Goal: Information Seeking & Learning: Find specific page/section

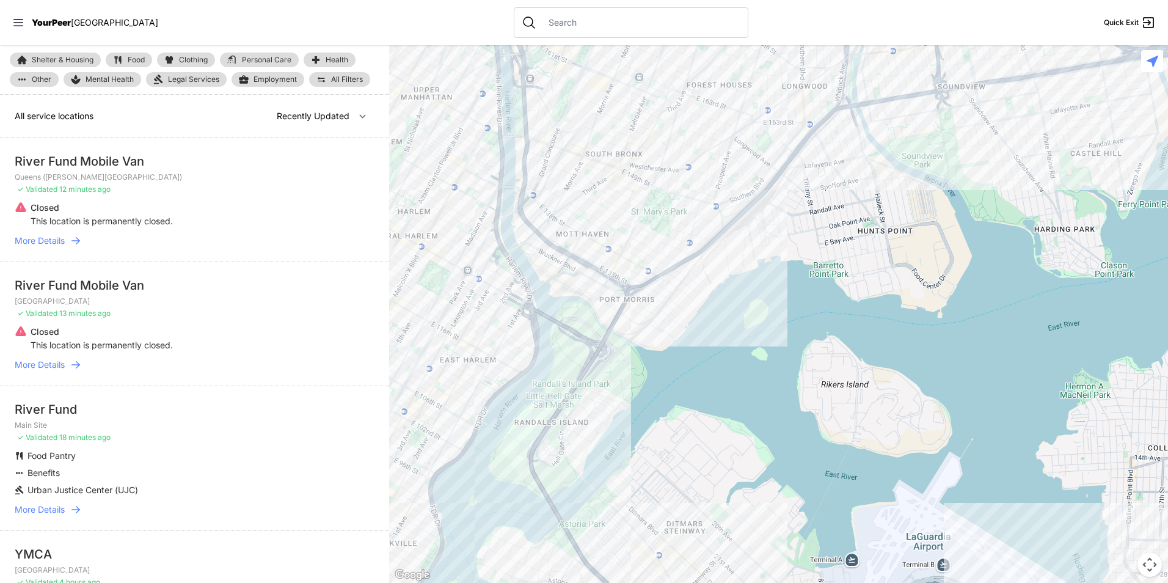
drag, startPoint x: 1037, startPoint y: 354, endPoint x: 691, endPoint y: 200, distance: 379.7
click at [553, 483] on div at bounding box center [778, 313] width 779 height 537
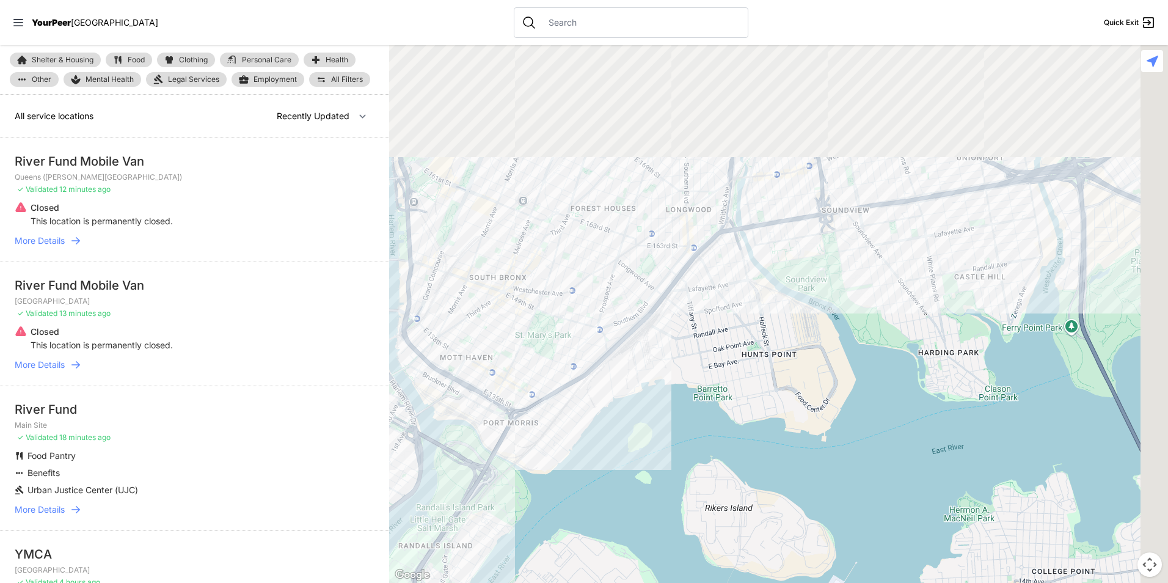
drag, startPoint x: 835, startPoint y: 261, endPoint x: 655, endPoint y: 393, distance: 222.4
click at [691, 432] on div at bounding box center [778, 313] width 779 height 537
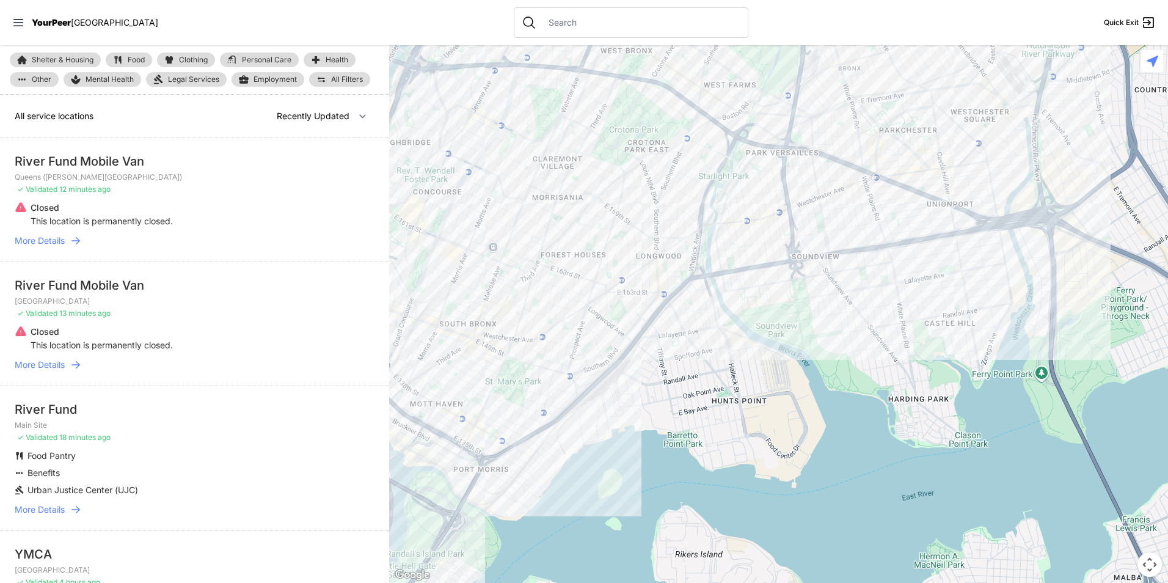
click at [148, 54] on link "Food" at bounding box center [129, 60] width 46 height 15
select select "recentlyUpdated"
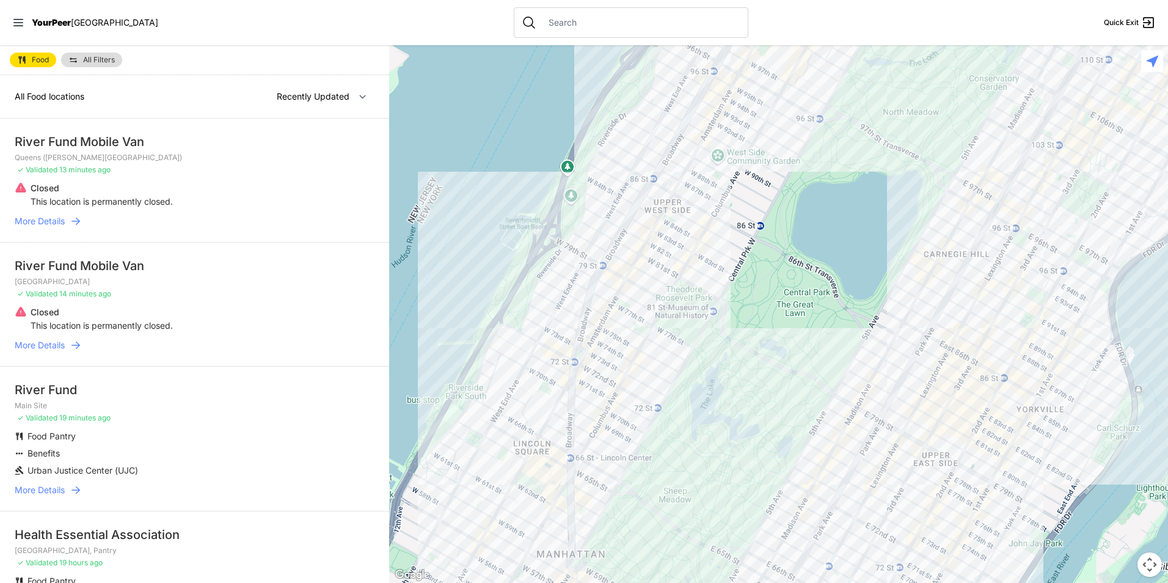
click at [95, 58] on span "All Filters" at bounding box center [99, 59] width 32 height 7
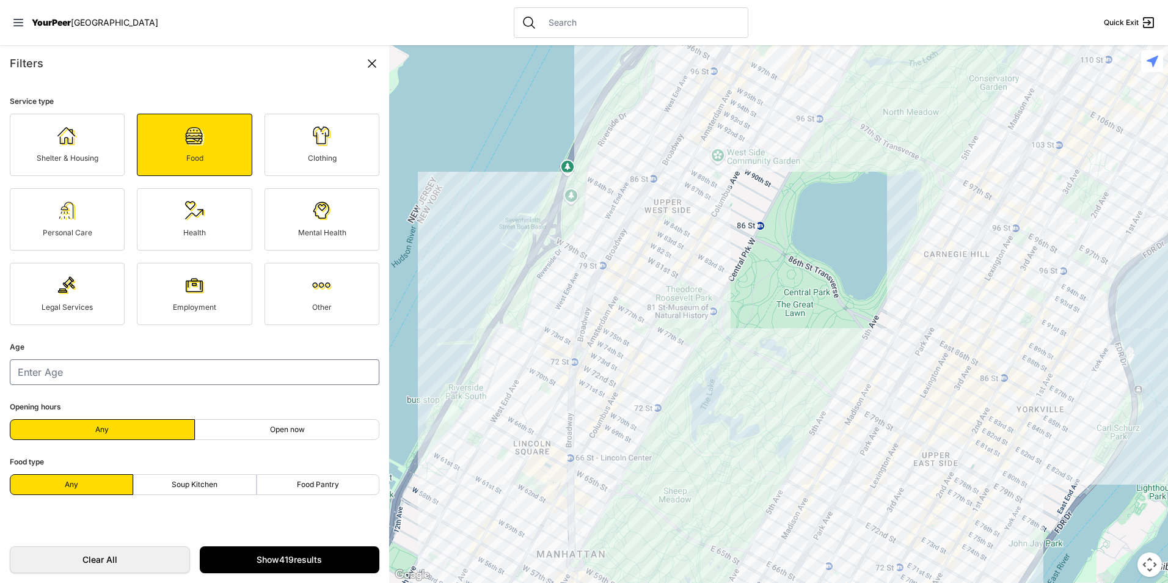
click at [214, 485] on span "Soup Kitchen" at bounding box center [195, 484] width 46 height 10
click at [195, 485] on input "Soup Kitchen" at bounding box center [194, 484] width 1 height 1
radio input "true"
select select "recentlyUpdated"
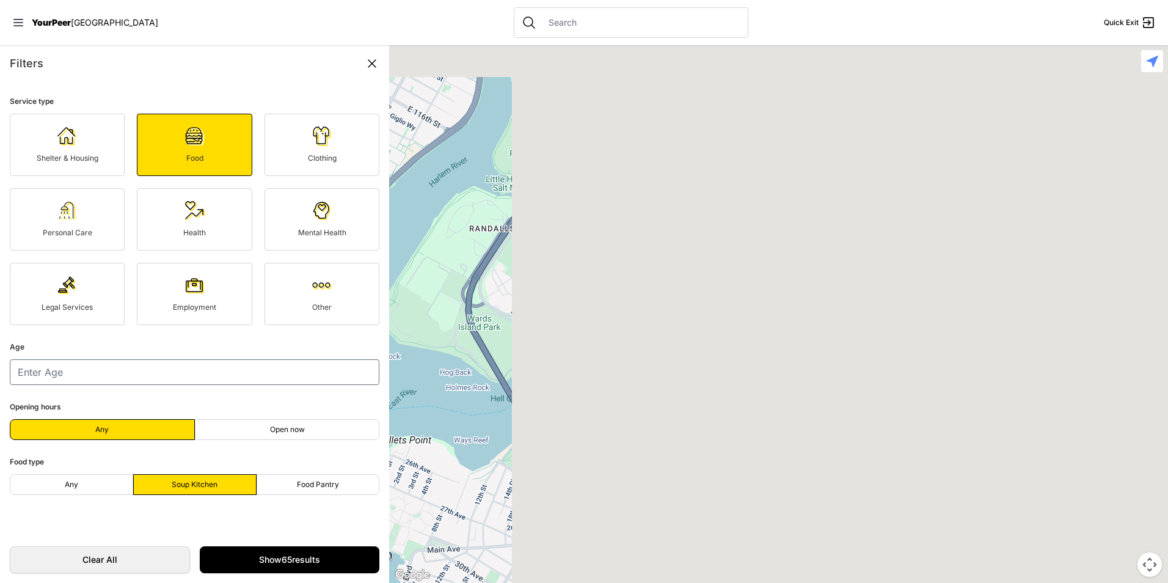
click at [344, 415] on main "Filters Service type Shelter & Housing Food Clothing Personal Care Health Menta…" at bounding box center [584, 313] width 1168 height 537
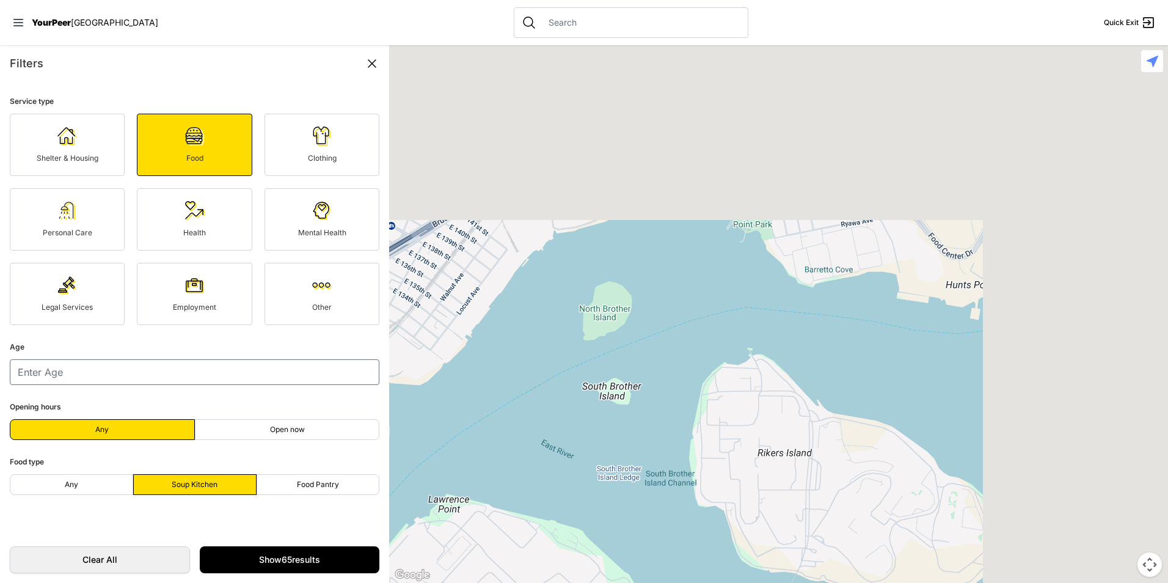
drag, startPoint x: 489, startPoint y: 416, endPoint x: 147, endPoint y: 579, distance: 378.6
click at [130, 582] on html "View map Close panel YourPeer [GEOGRAPHIC_DATA] Quick Exit Single Adult Familie…" at bounding box center [584, 291] width 1168 height 583
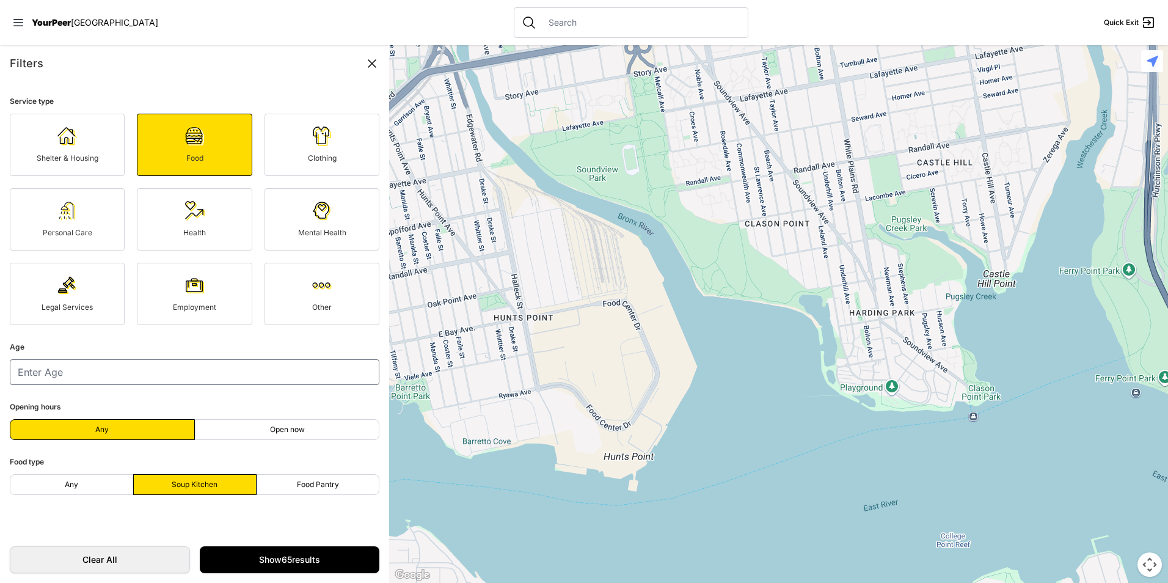
drag, startPoint x: 625, startPoint y: 463, endPoint x: 781, endPoint y: 509, distance: 162.5
click at [779, 512] on div at bounding box center [778, 313] width 779 height 537
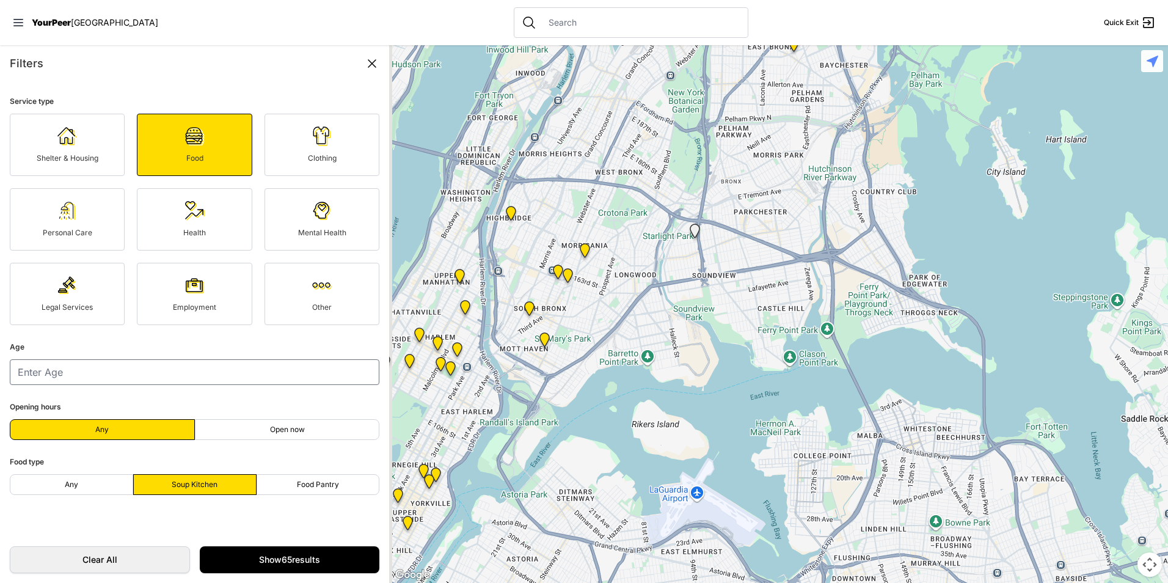
drag, startPoint x: 611, startPoint y: 323, endPoint x: 633, endPoint y: 354, distance: 37.3
click at [633, 354] on div at bounding box center [778, 313] width 779 height 537
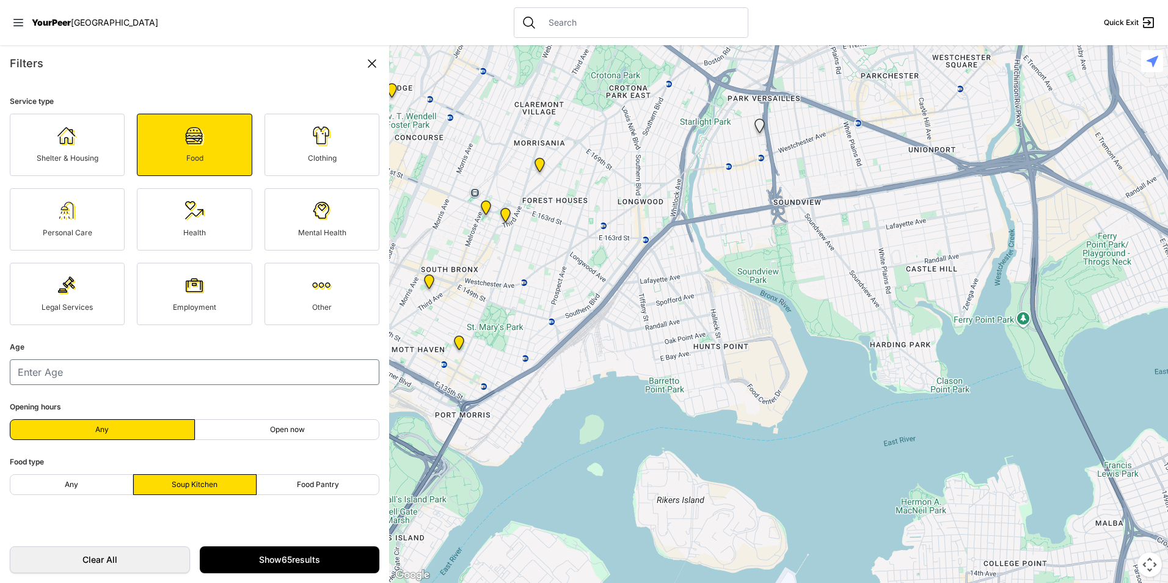
click at [507, 211] on img "Wellness Center" at bounding box center [505, 217] width 25 height 29
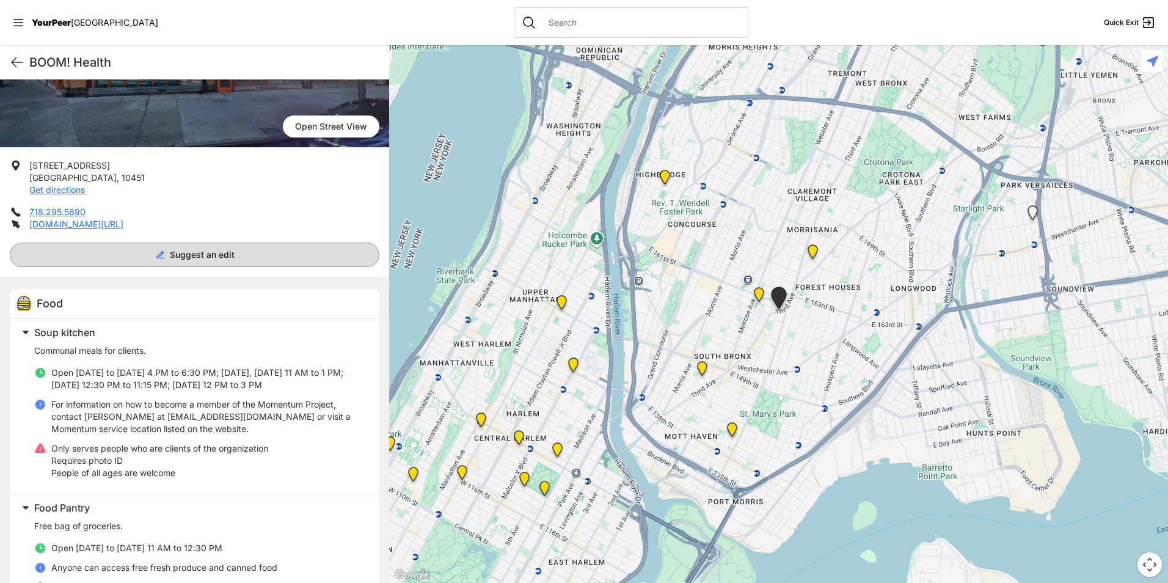
scroll to position [183, 0]
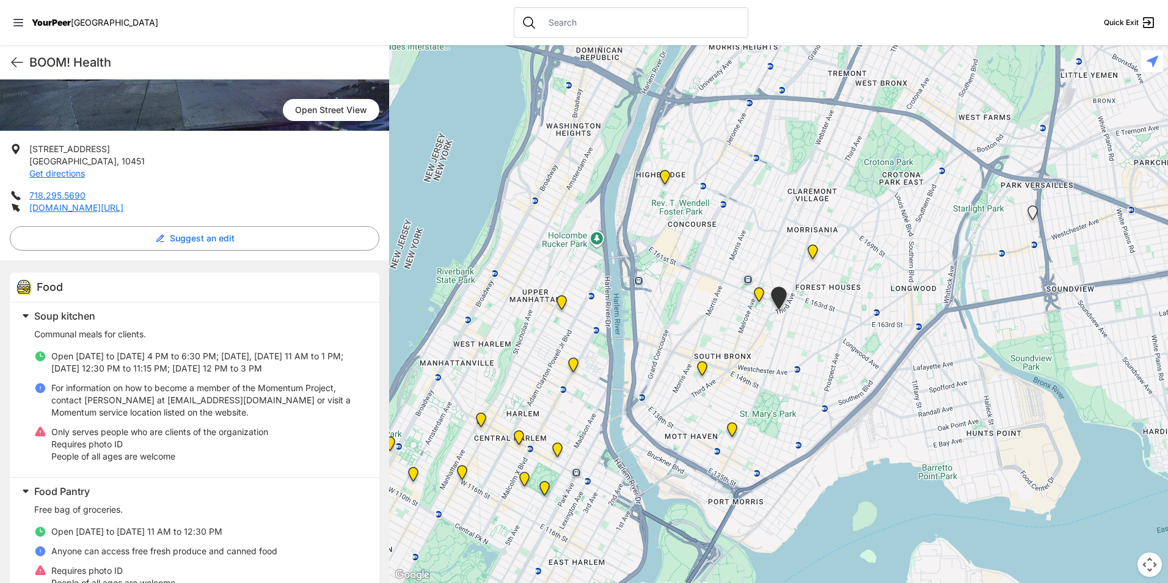
click at [813, 250] on img at bounding box center [812, 253] width 25 height 29
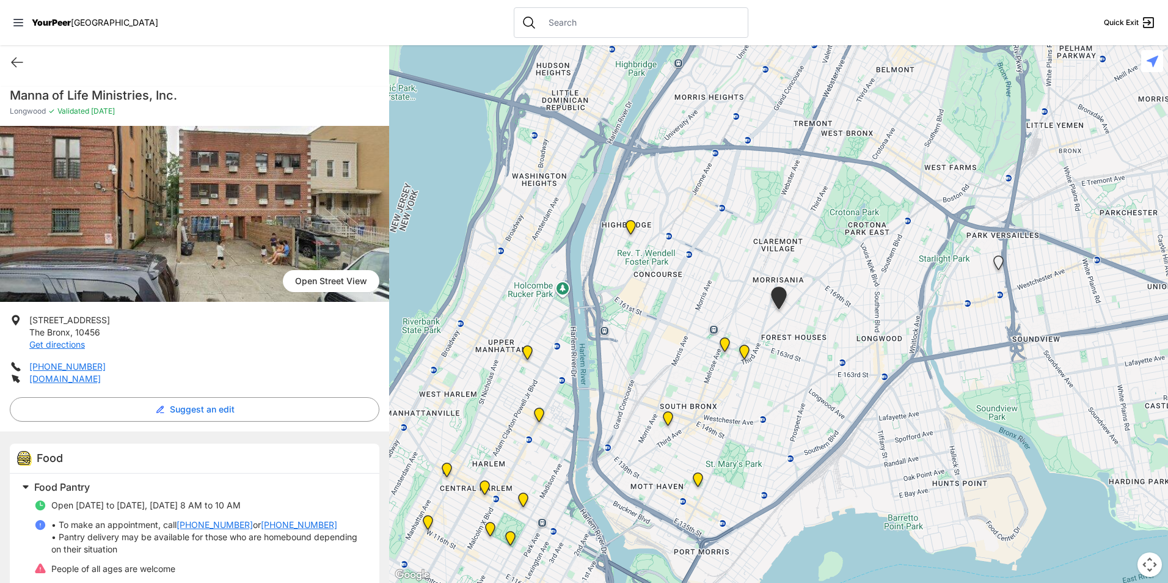
click at [666, 418] on img "Queen of Peace Single Male-Identified Adult Shelter" at bounding box center [667, 420] width 25 height 29
